Goal: Navigation & Orientation: Find specific page/section

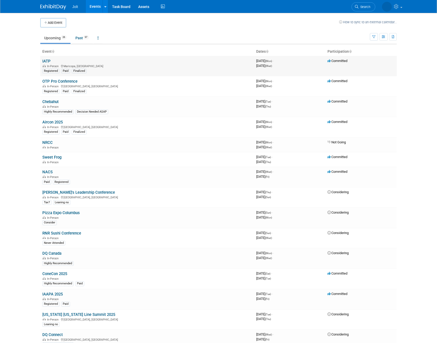
click at [44, 61] on link "IATP" at bounding box center [46, 61] width 8 height 5
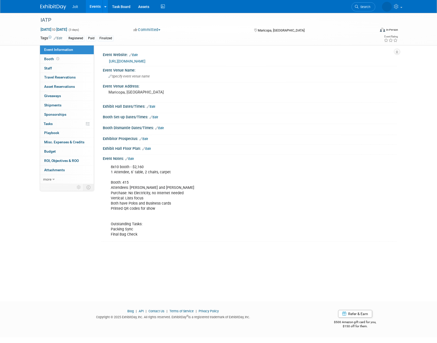
click at [55, 6] on img at bounding box center [53, 6] width 26 height 5
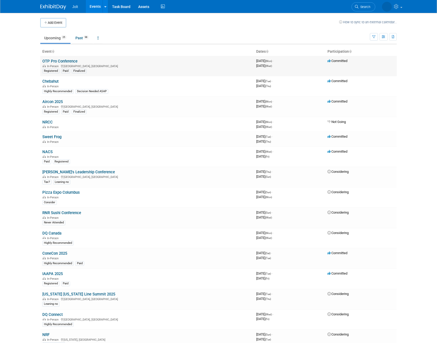
click at [60, 59] on link "OTP Pro Conference" at bounding box center [59, 61] width 35 height 5
